Goal: Task Accomplishment & Management: Use online tool/utility

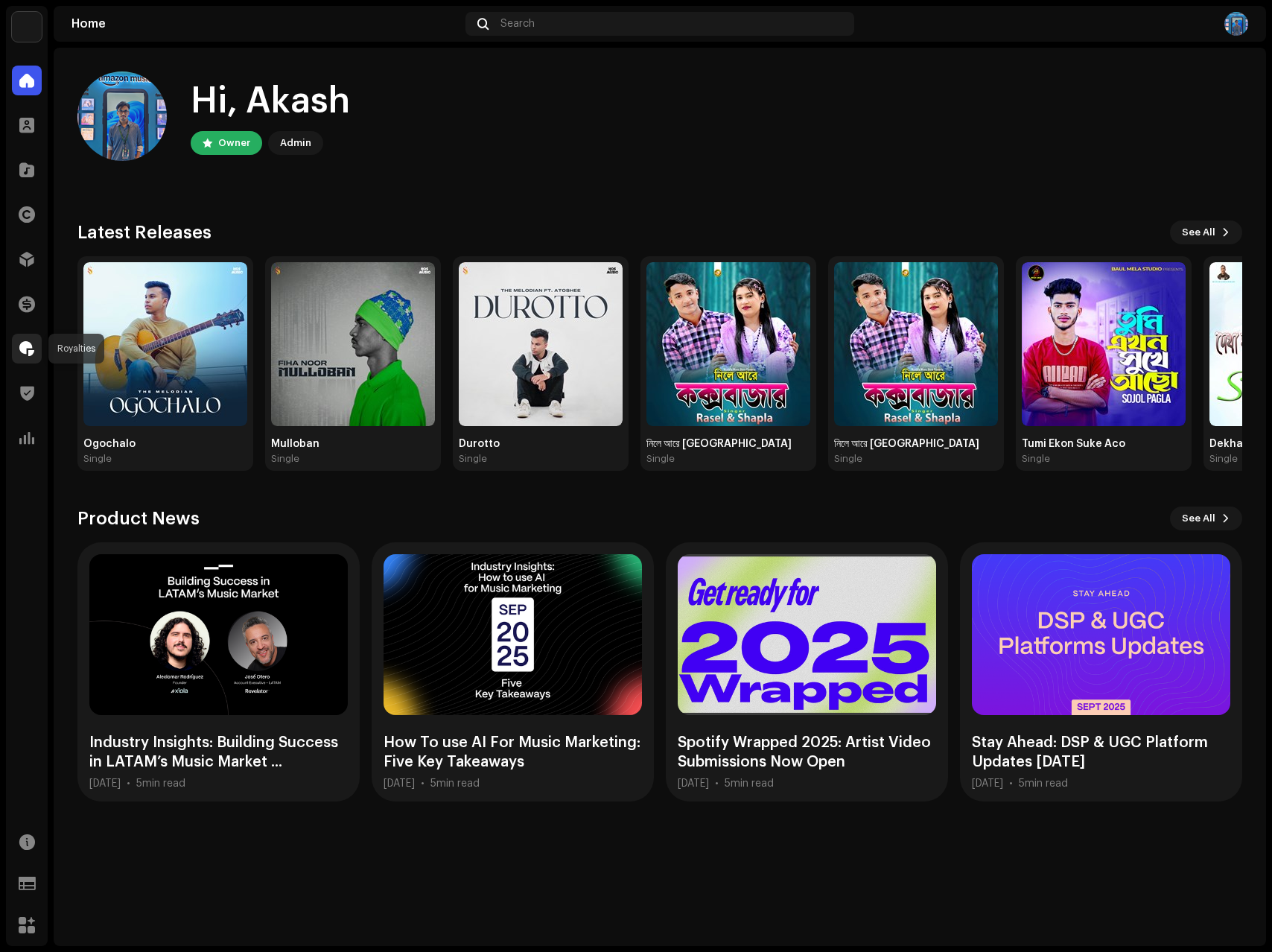
click at [24, 343] on span at bounding box center [27, 349] width 15 height 12
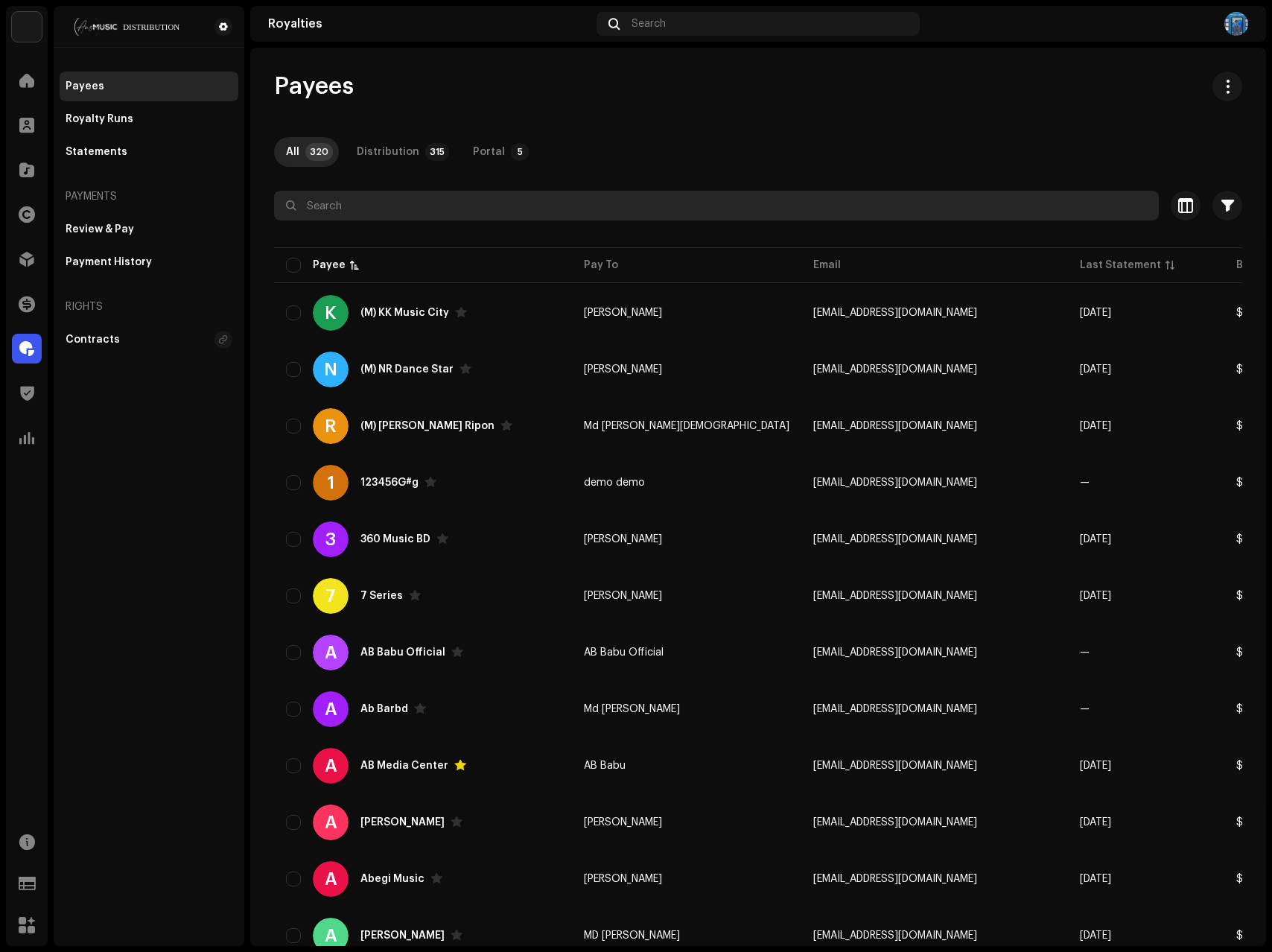
click at [370, 211] on input "text" at bounding box center [716, 205] width 885 height 29
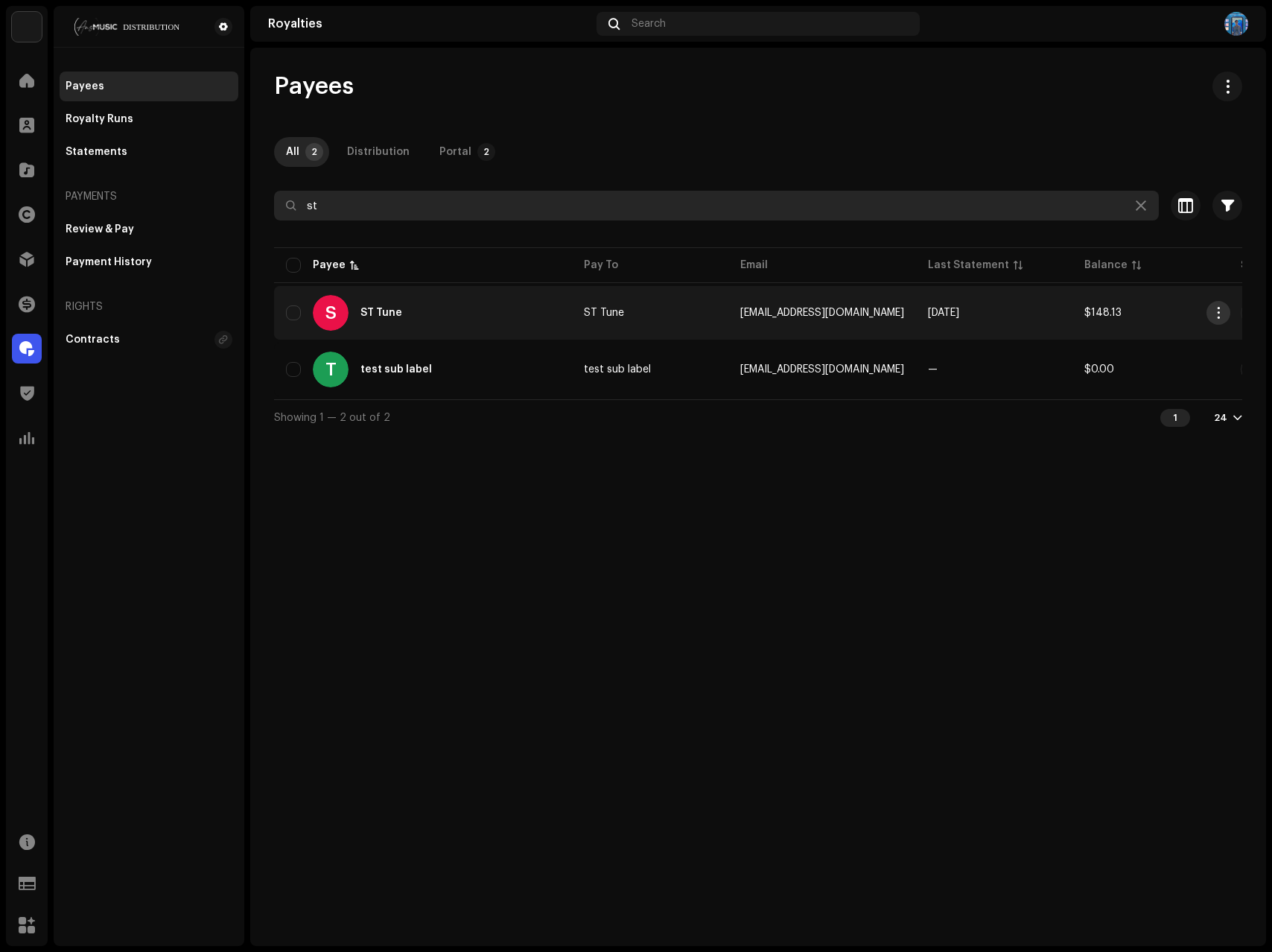
type input "st"
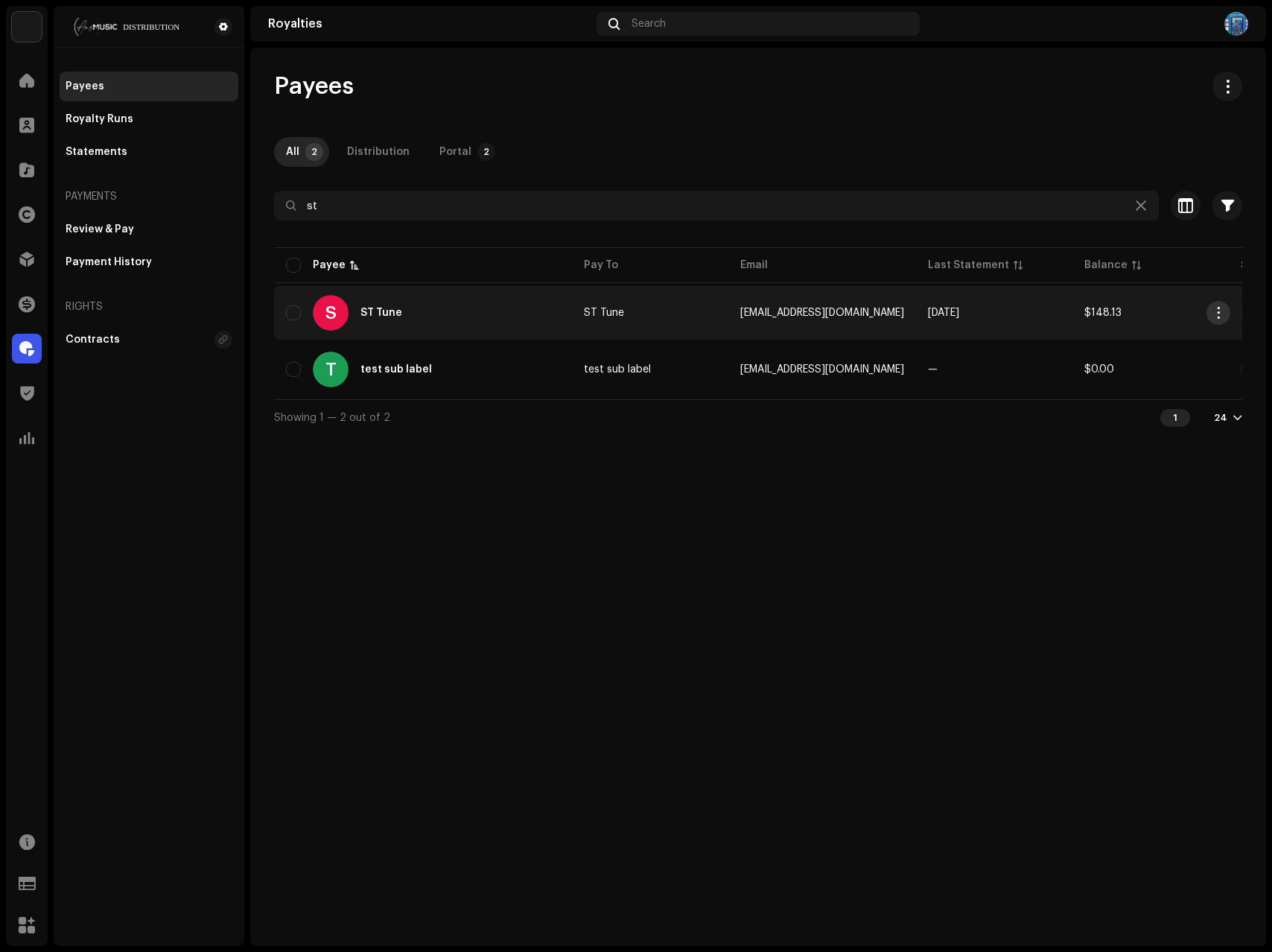
click at [1220, 315] on span "button" at bounding box center [1219, 313] width 11 height 12
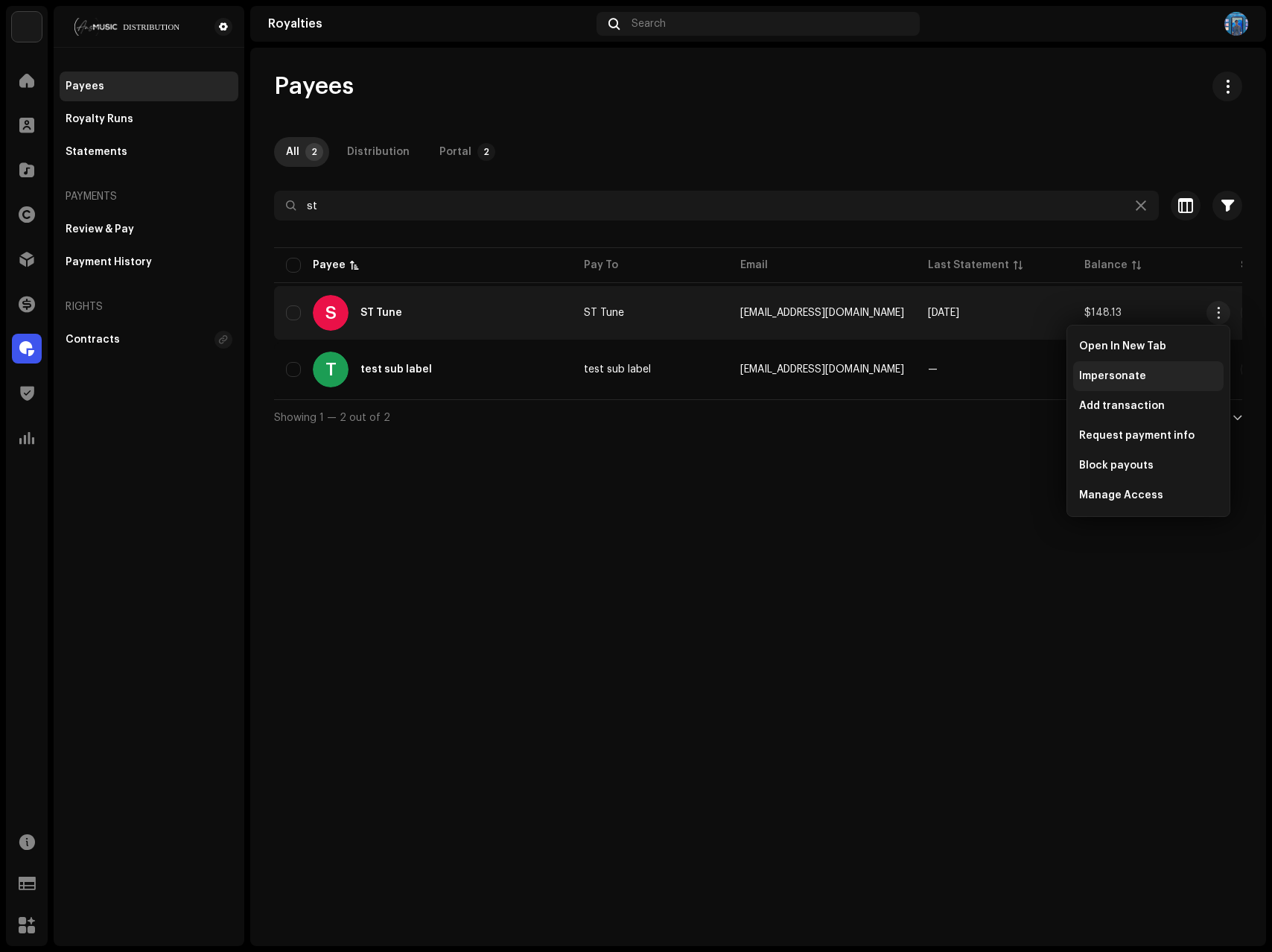
click at [1131, 370] on span "Impersonate" at bounding box center [1112, 375] width 67 height 12
